Goal: Task Accomplishment & Management: Manage account settings

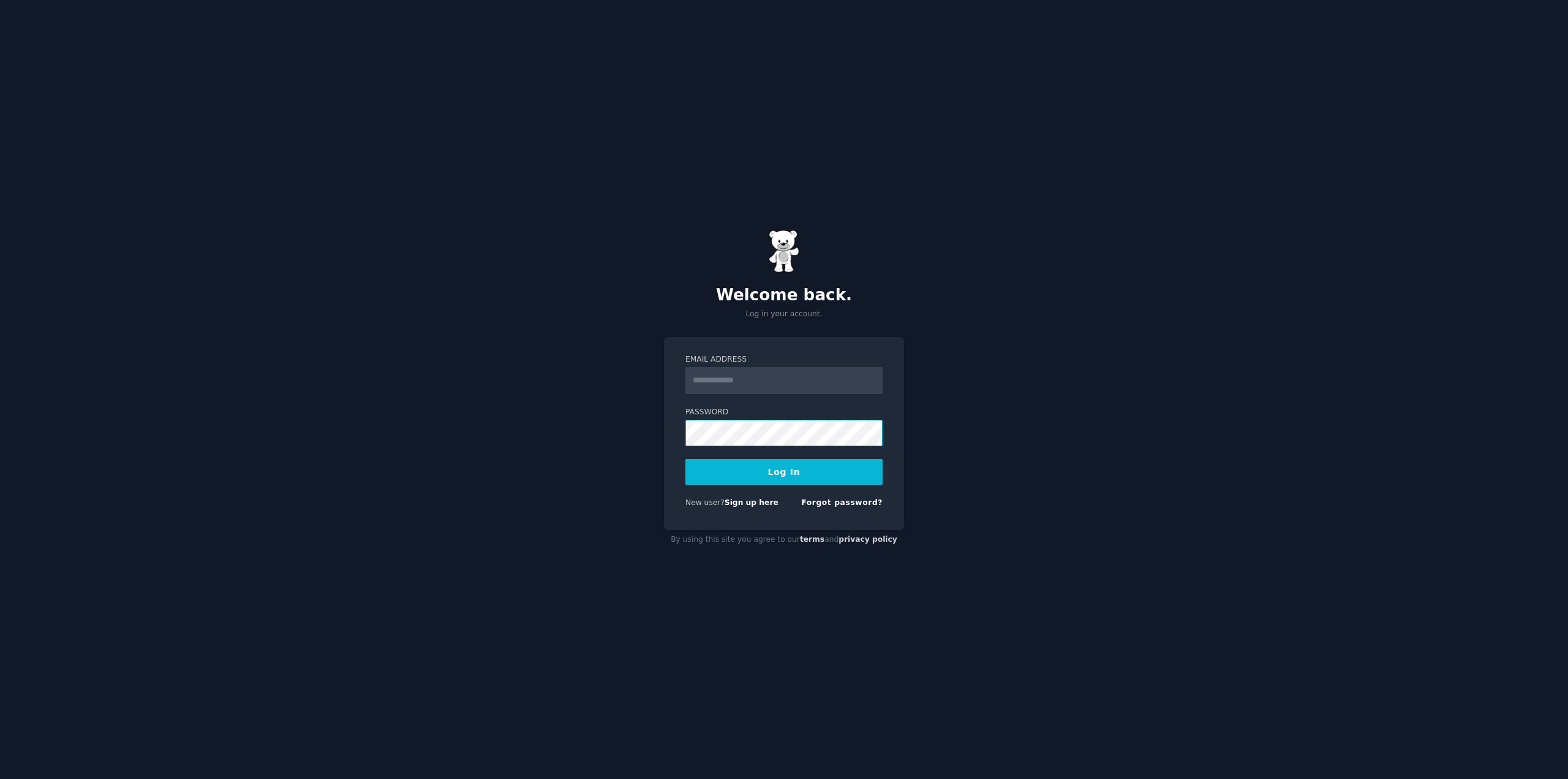
type input "**********"
click at [743, 469] on button "Log In" at bounding box center [784, 471] width 197 height 26
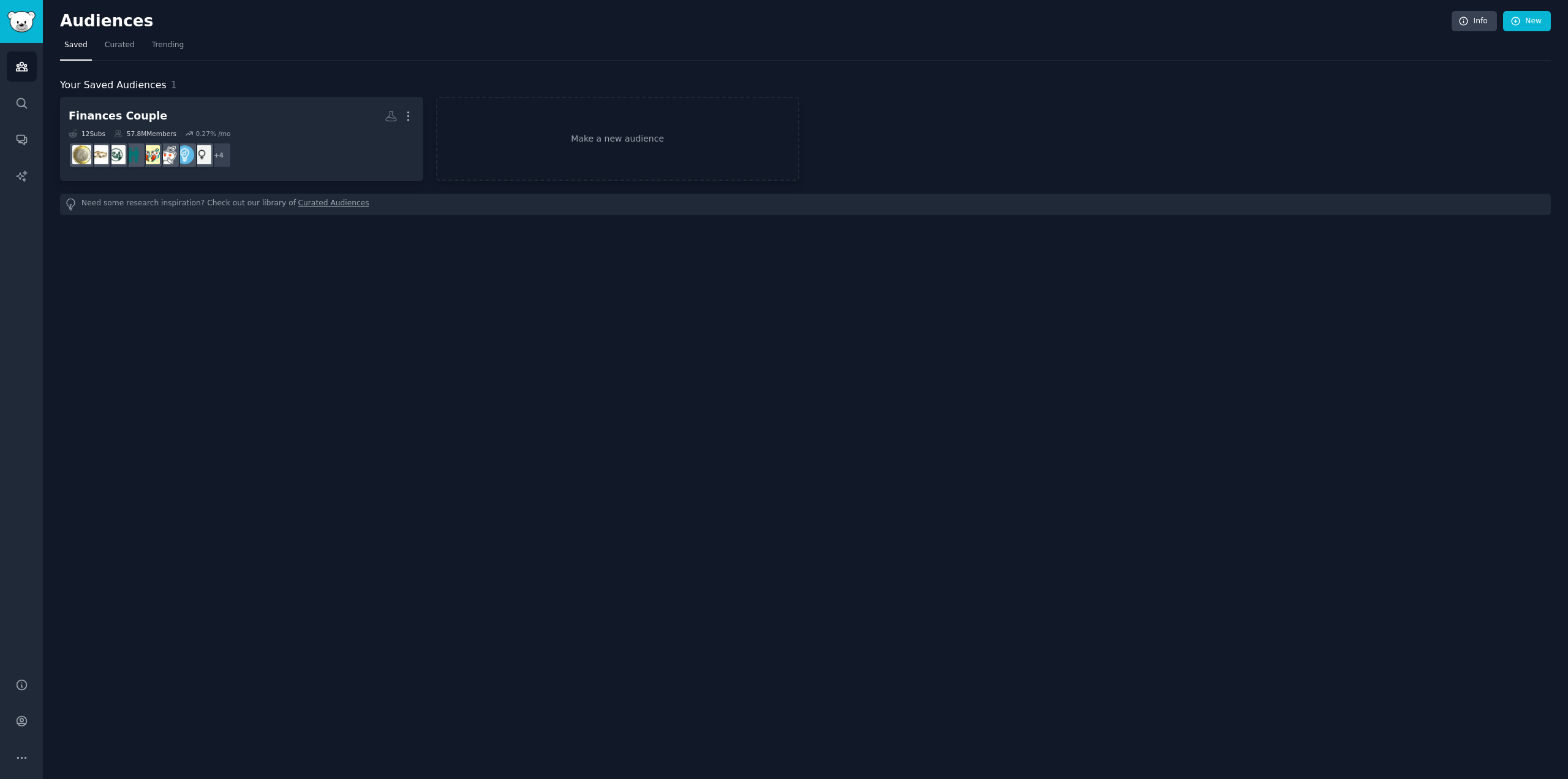
drag, startPoint x: -1, startPoint y: 397, endPoint x: -3, endPoint y: 416, distance: 19.1
click at [0, 416] on html "Audiences Search Conversations AI Reports Help Account More Audiences Info New …" at bounding box center [784, 389] width 1568 height 779
click at [16, 722] on icon "Sidebar" at bounding box center [22, 720] width 13 height 13
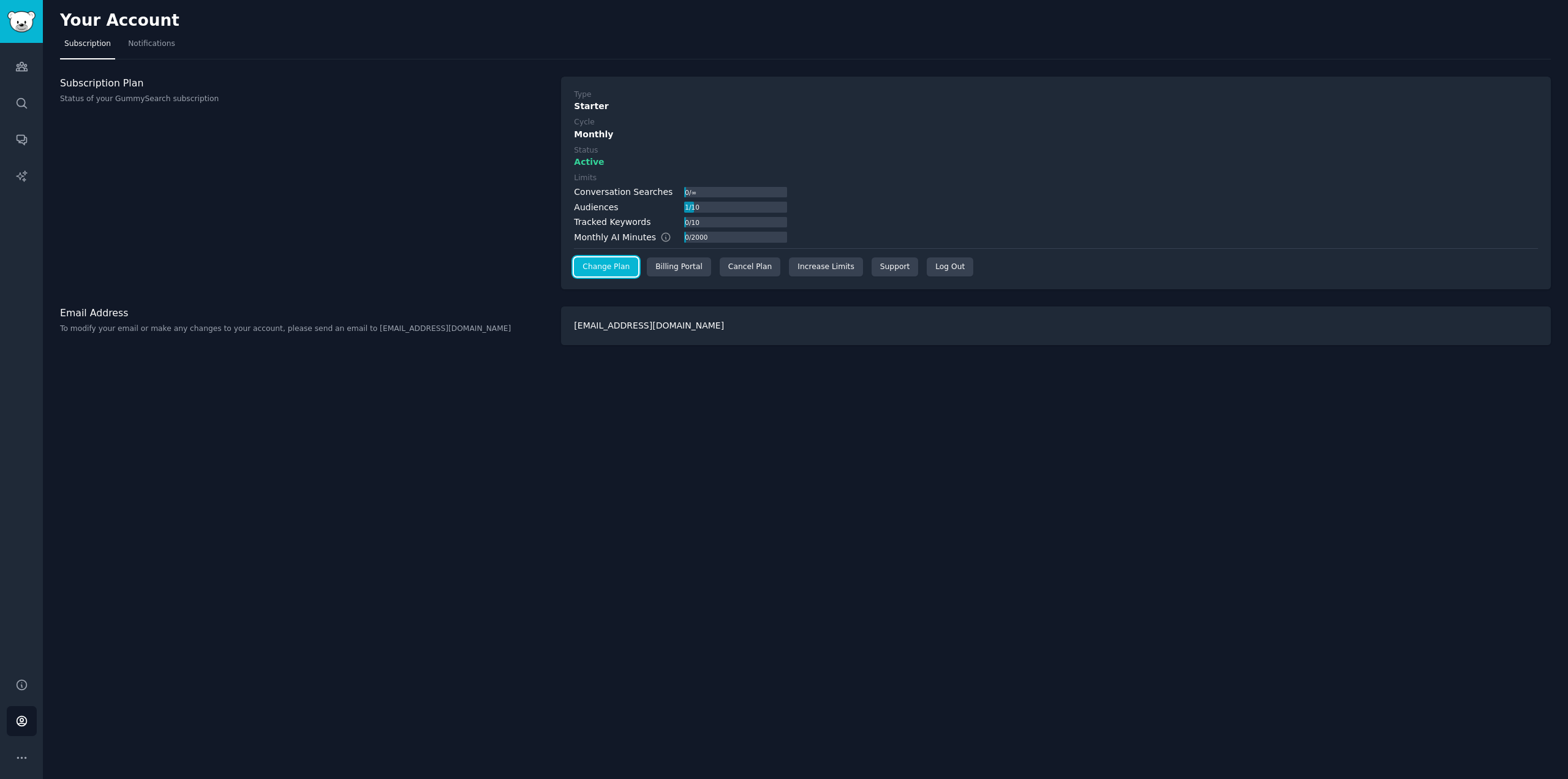
click at [603, 261] on link "Change Plan" at bounding box center [606, 267] width 65 height 20
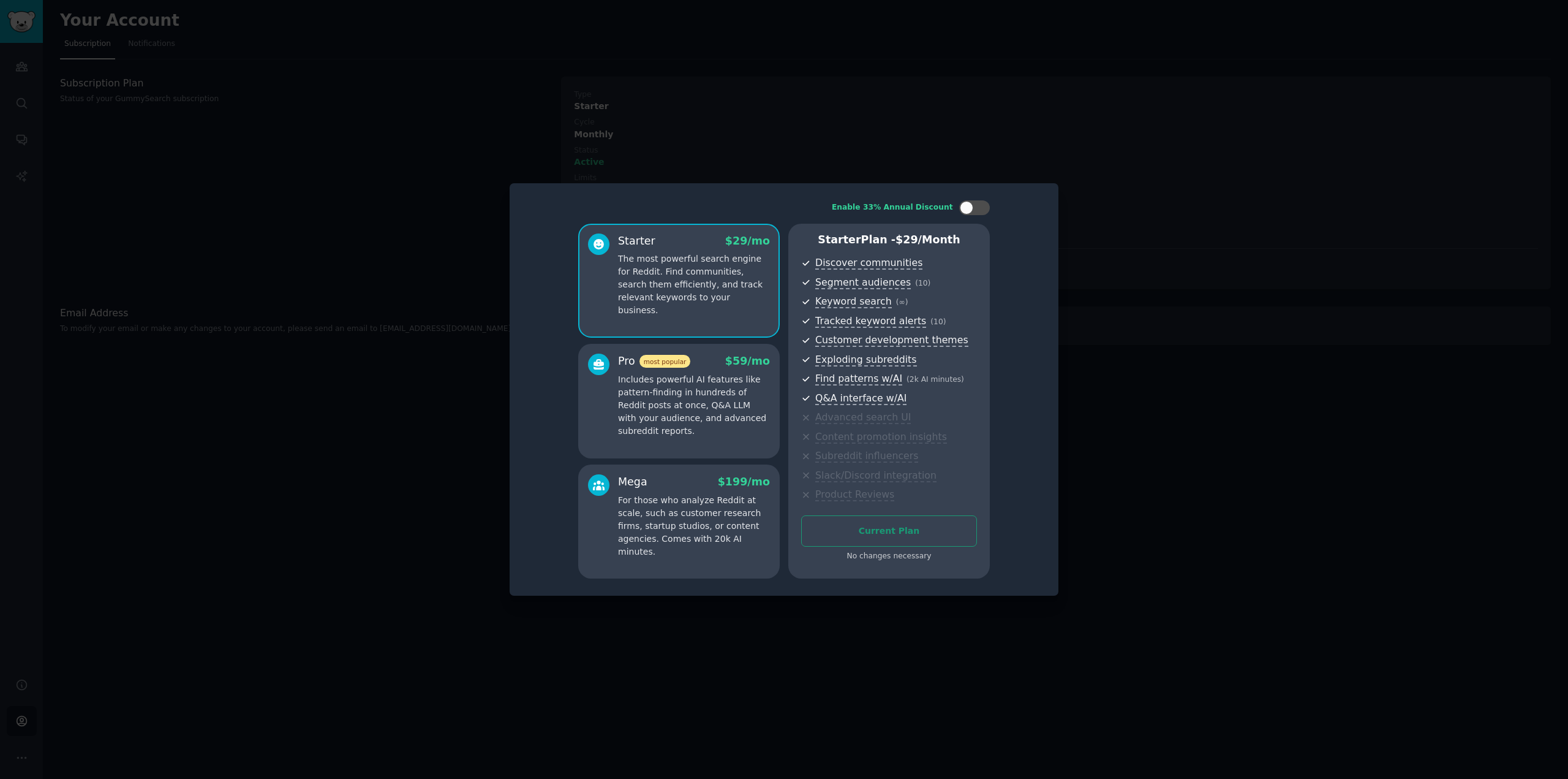
click at [1197, 344] on div at bounding box center [784, 389] width 1568 height 779
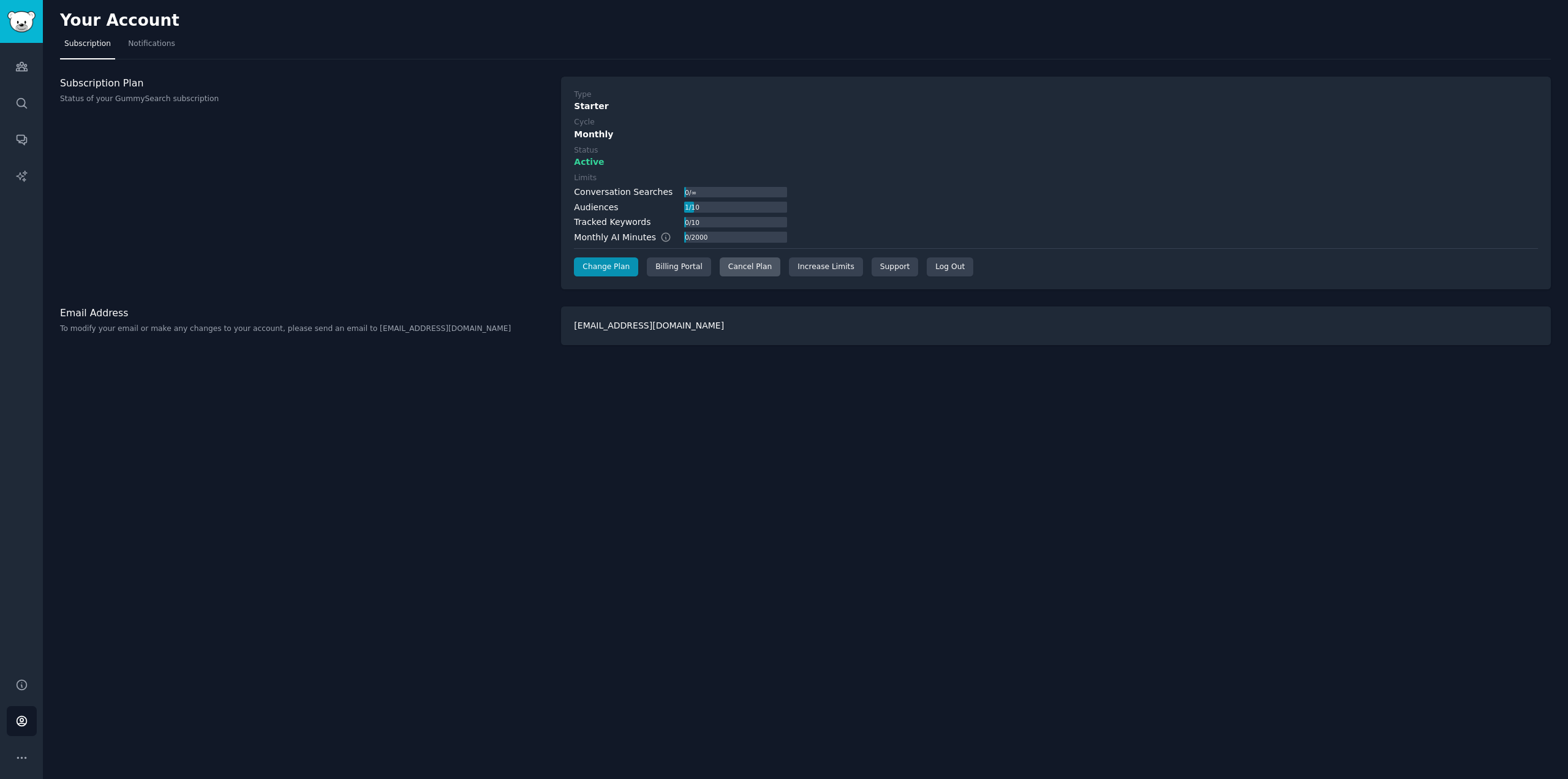
click at [750, 271] on div "Cancel Plan" at bounding box center [750, 267] width 61 height 20
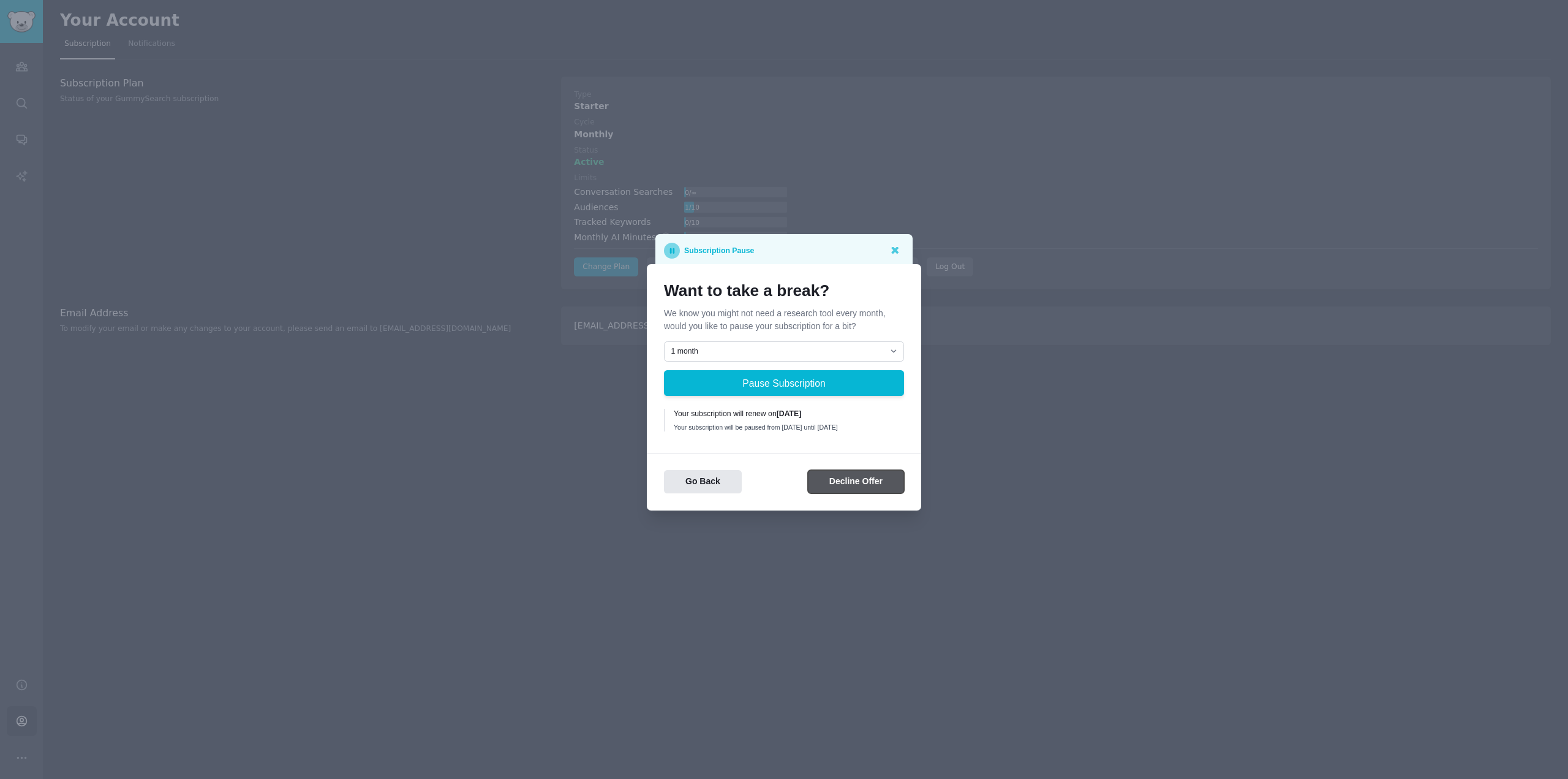
click at [829, 486] on button "Decline Offer" at bounding box center [856, 482] width 96 height 24
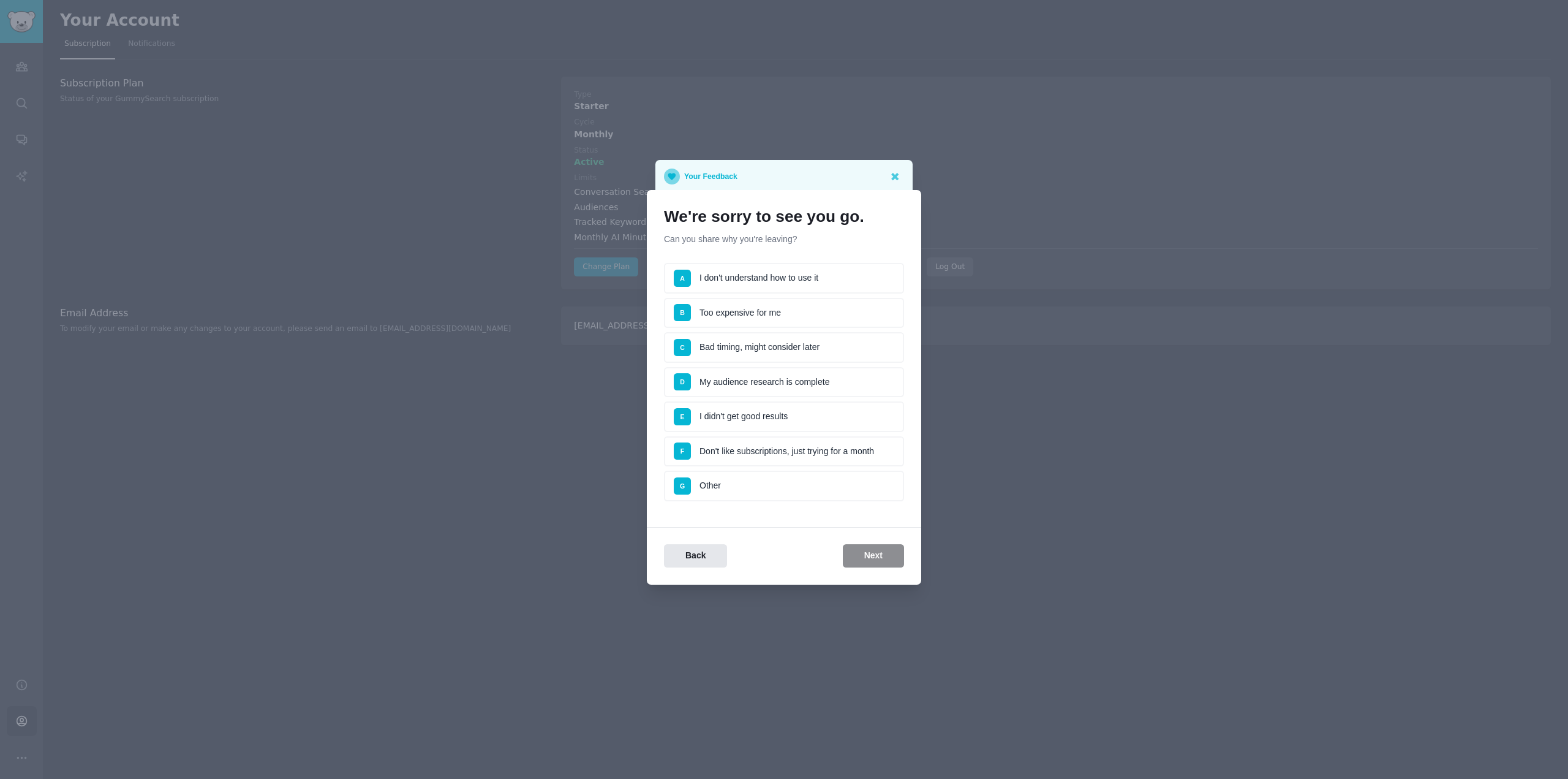
click at [828, 276] on li "A I don't understand how to use it" at bounding box center [784, 278] width 240 height 31
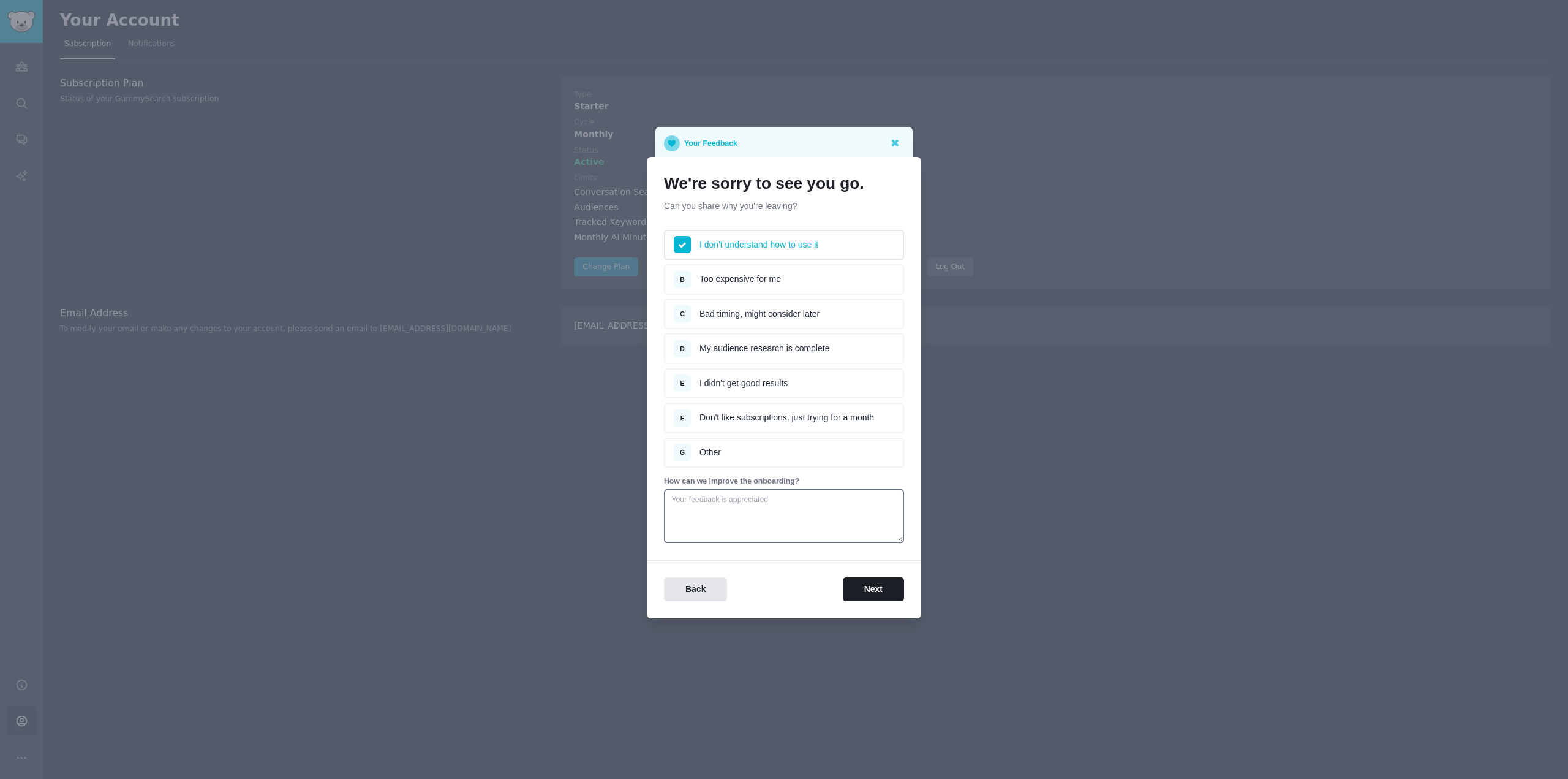
click at [797, 312] on li "C Bad timing, might consider later" at bounding box center [784, 314] width 240 height 31
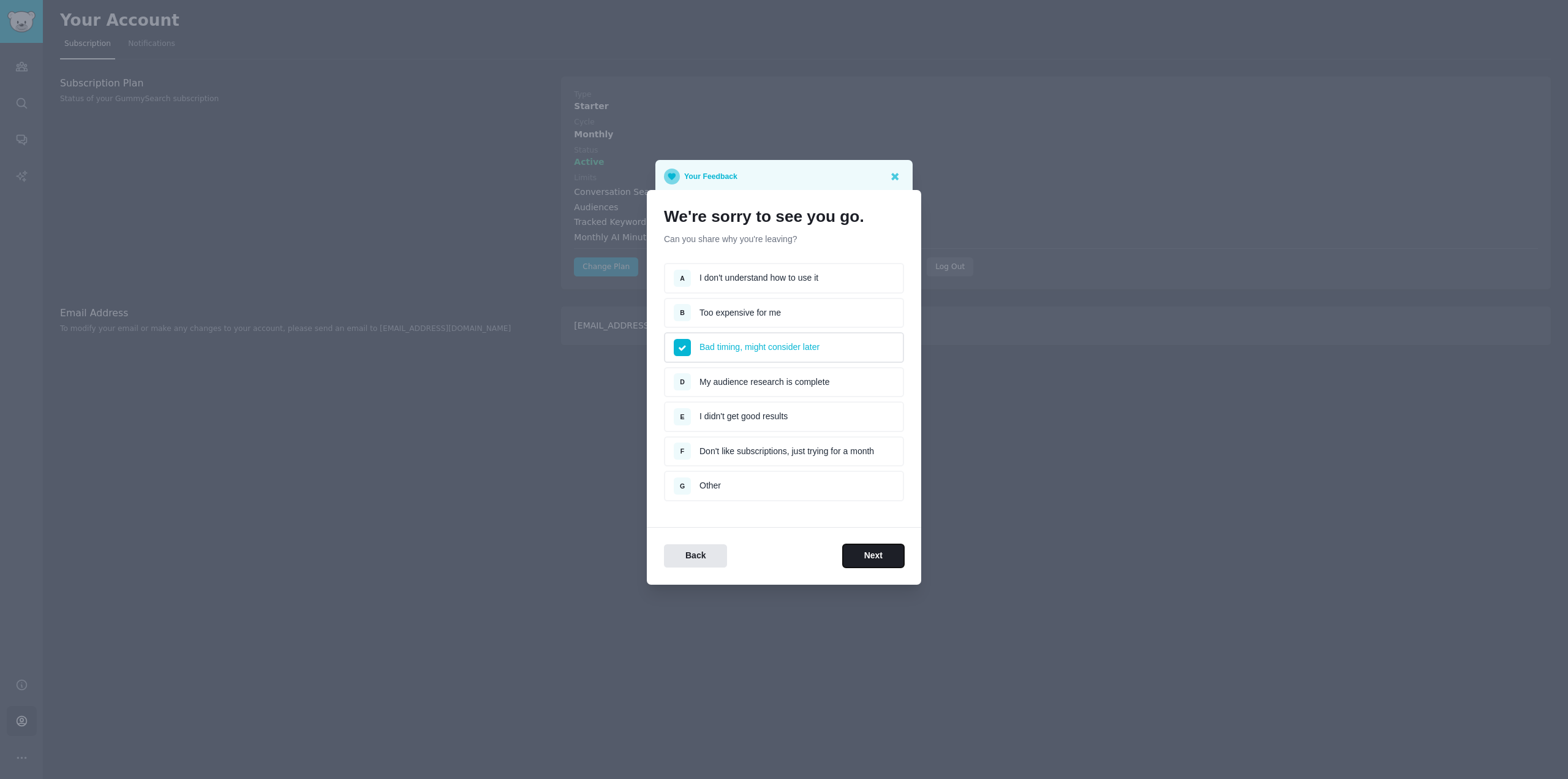
click at [886, 555] on button "Next" at bounding box center [873, 556] width 61 height 24
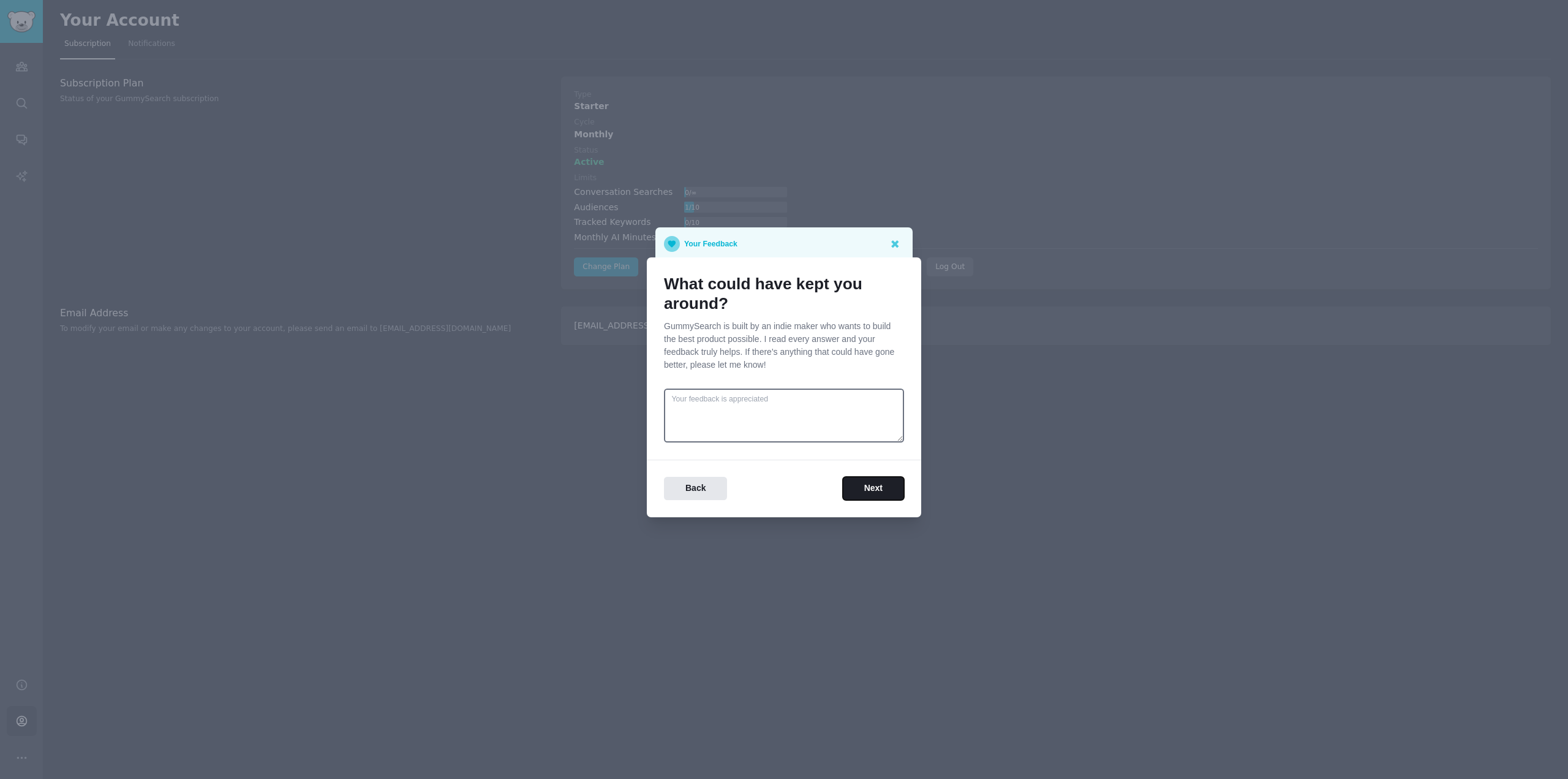
click at [858, 495] on button "Next" at bounding box center [873, 488] width 61 height 24
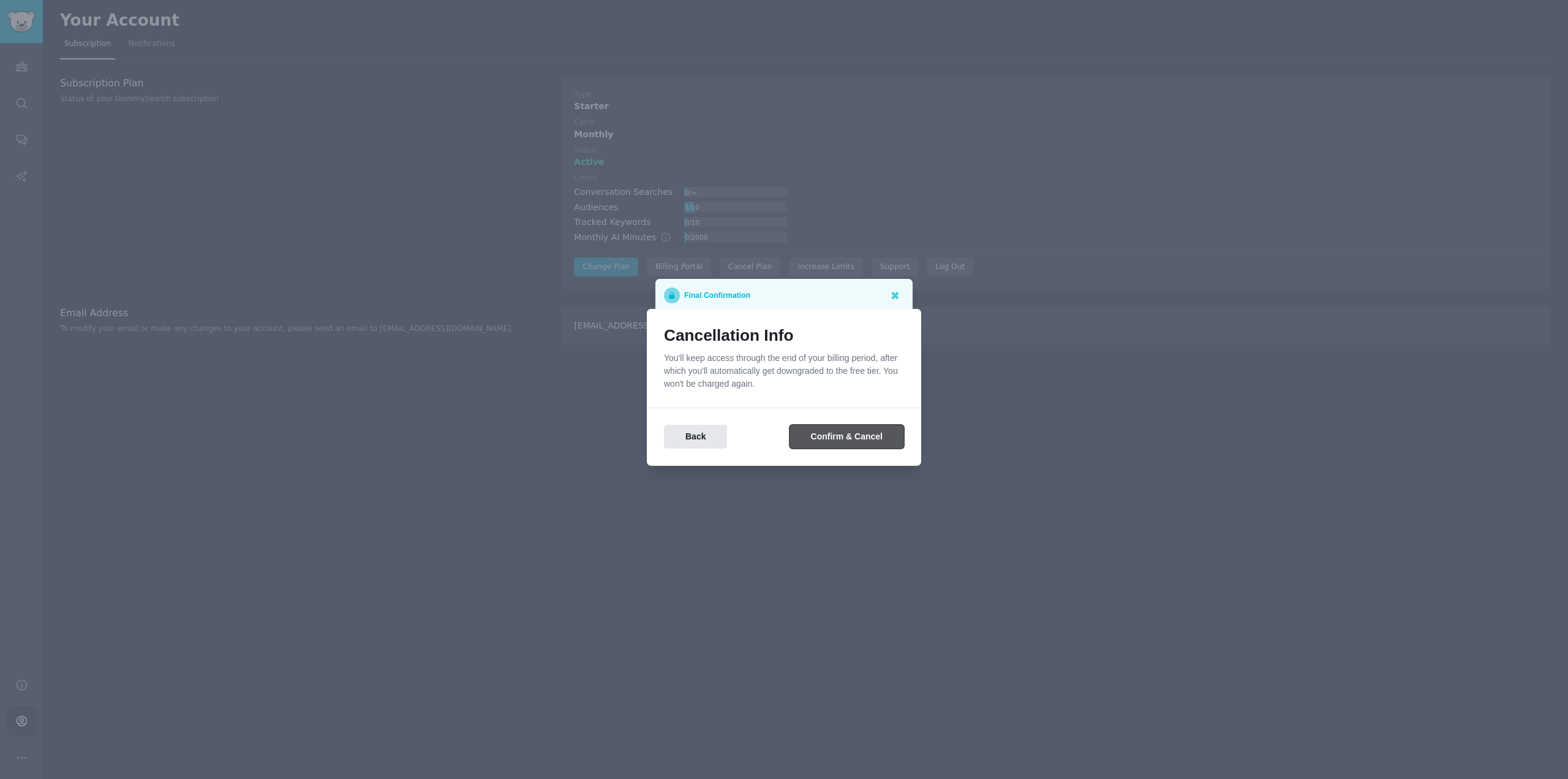
click at [855, 433] on button "Confirm & Cancel" at bounding box center [847, 436] width 114 height 24
